Goal: Information Seeking & Learning: Learn about a topic

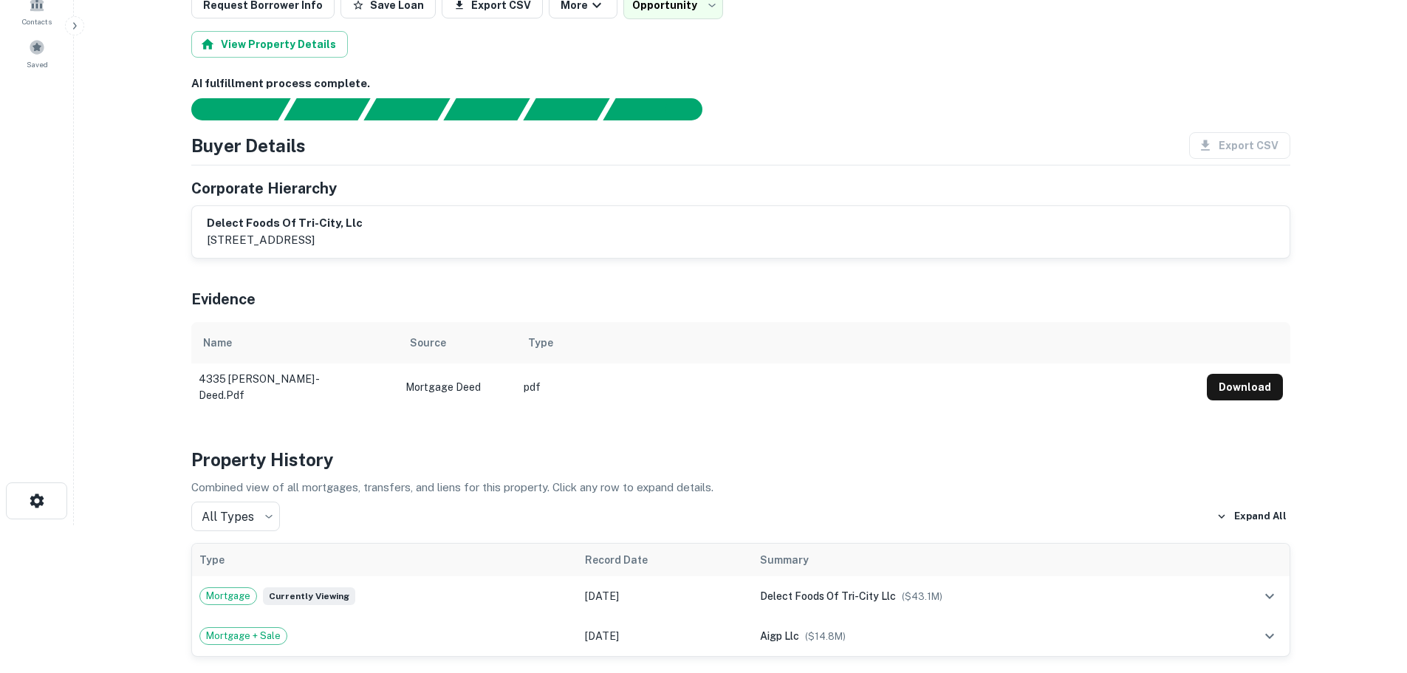
scroll to position [74, 0]
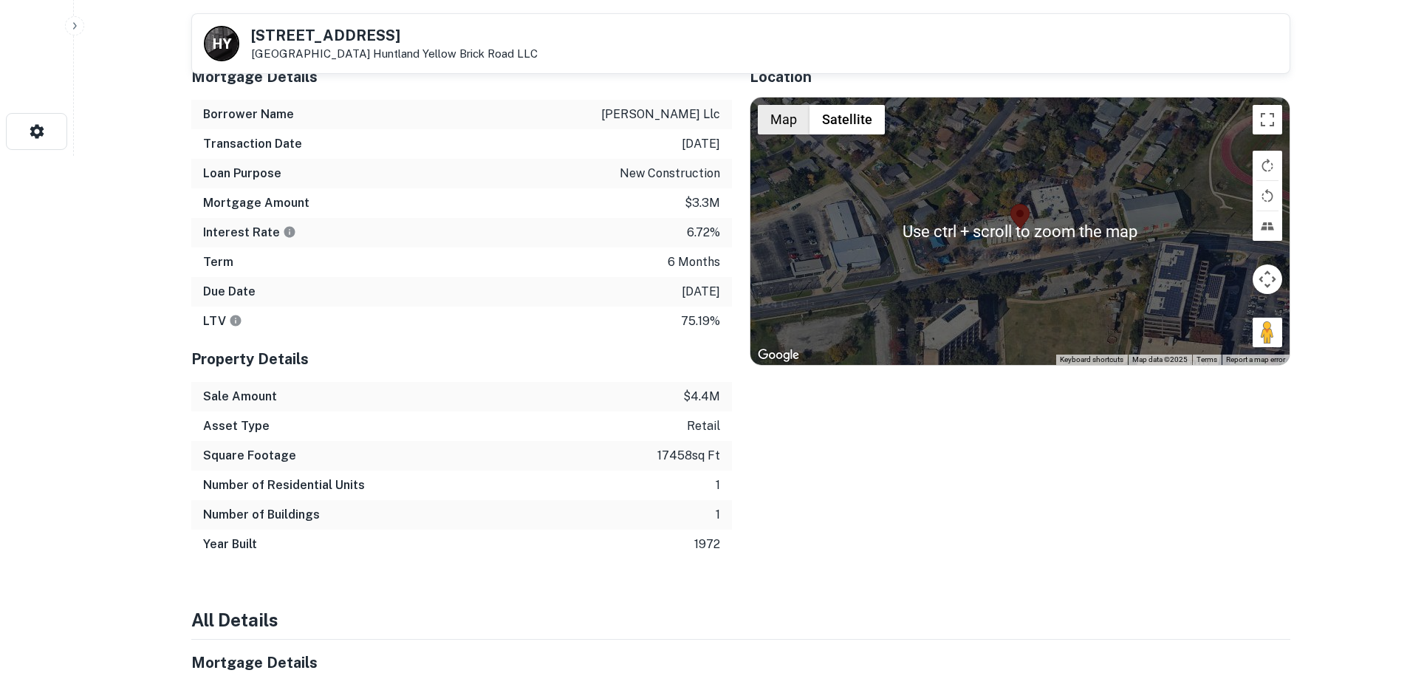
scroll to position [222, 0]
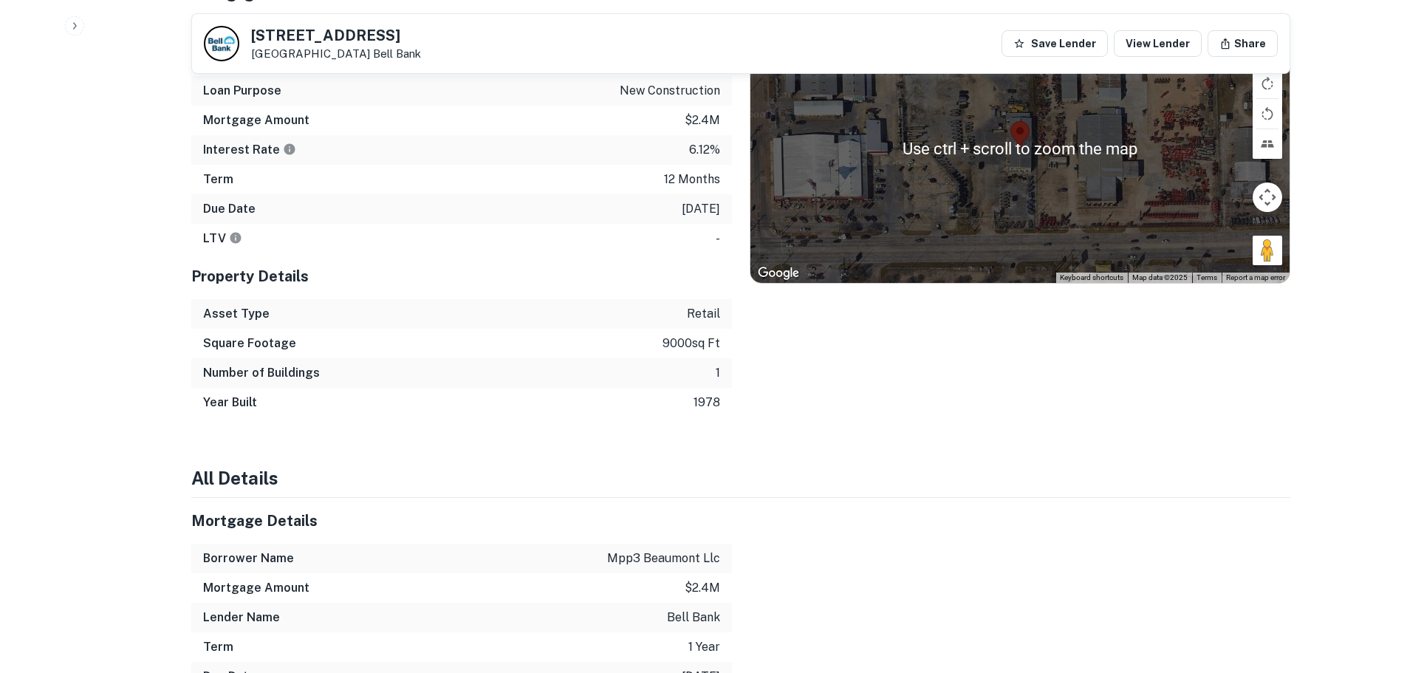
scroll to position [443, 0]
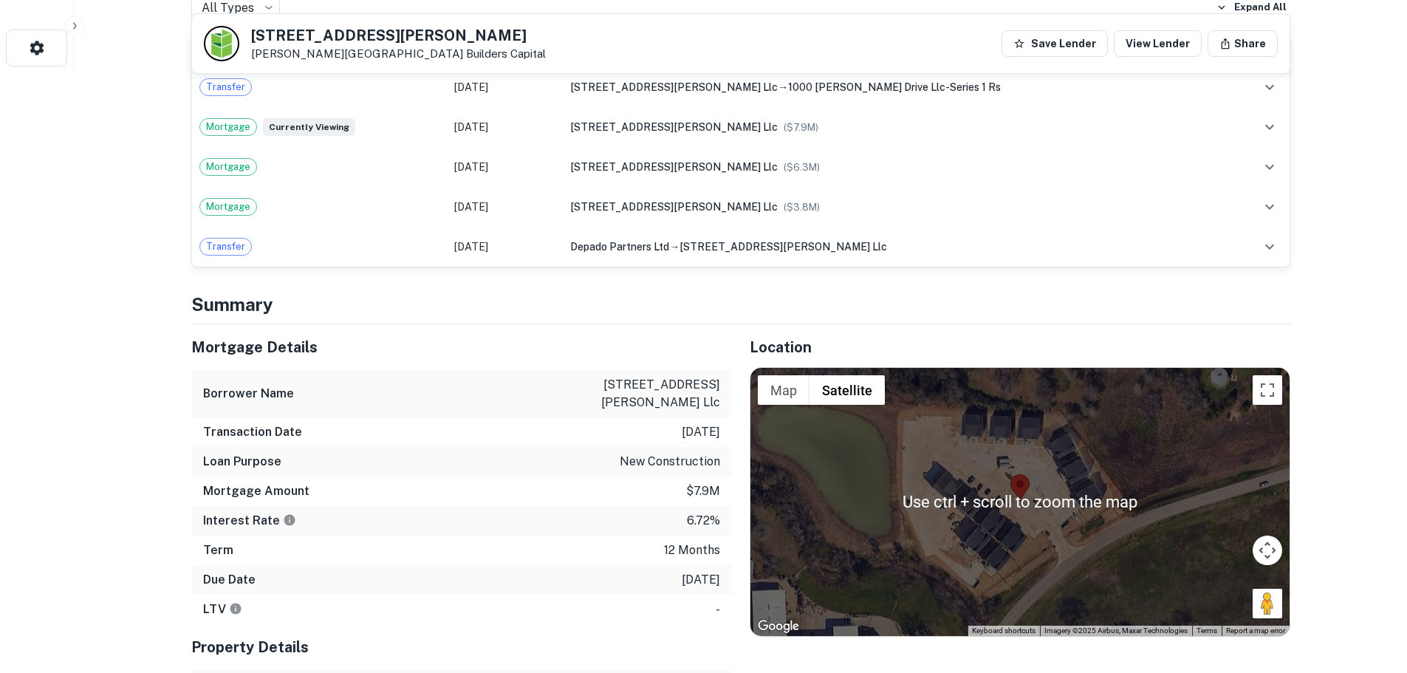
scroll to position [591, 0]
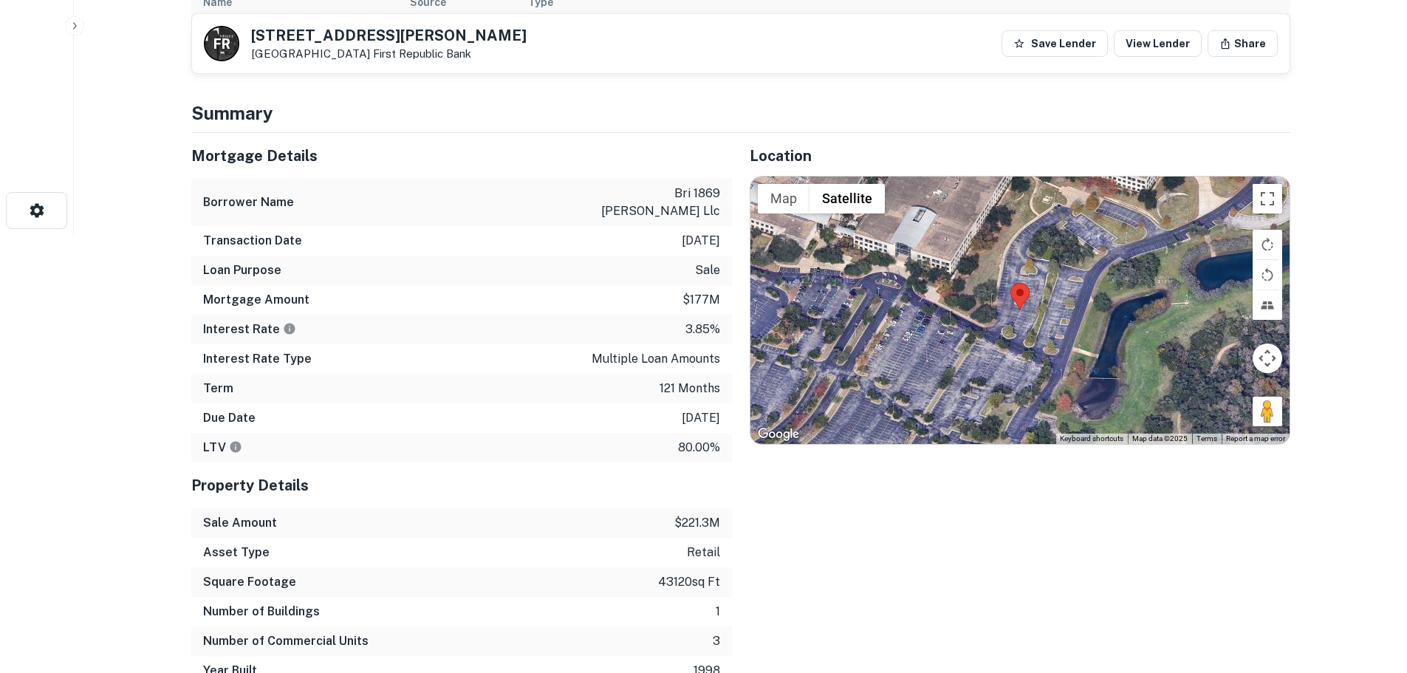
scroll to position [443, 0]
